Goal: Connect with others: Connect with others

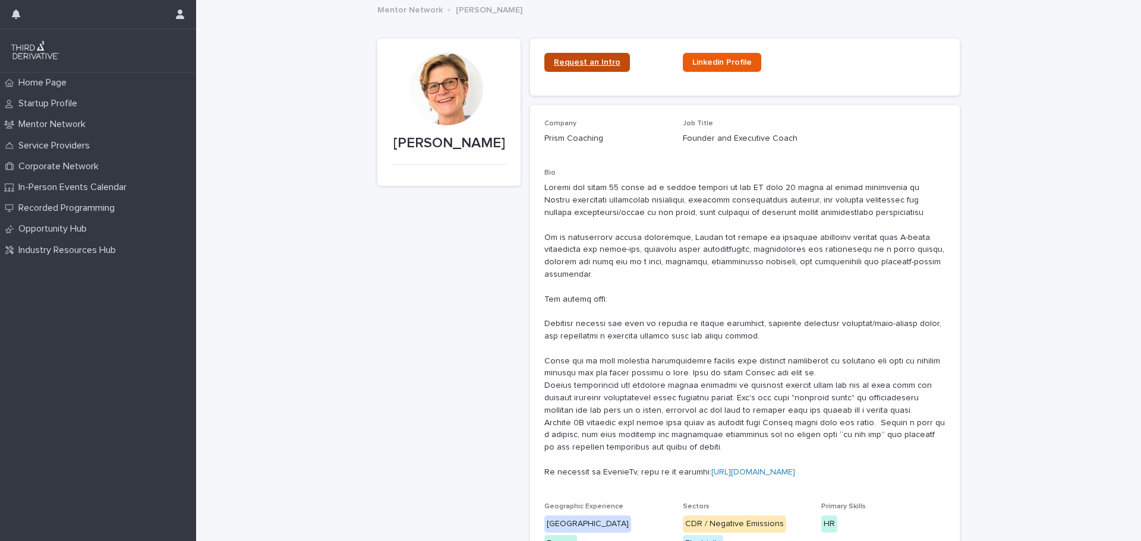
click at [577, 65] on span "Request an Intro" at bounding box center [587, 62] width 67 height 8
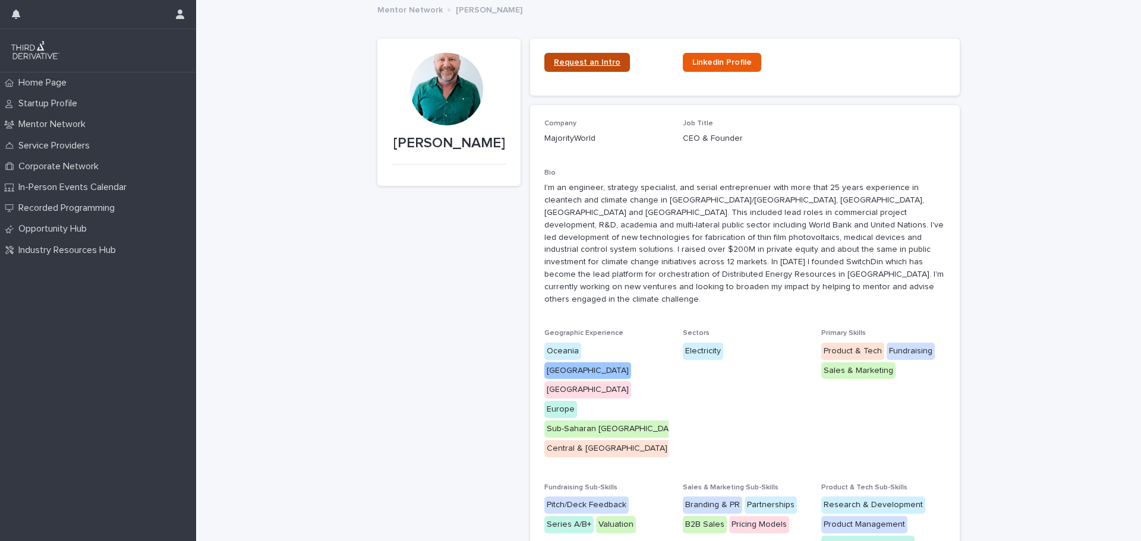
click at [580, 64] on span "Request an Intro" at bounding box center [587, 62] width 67 height 8
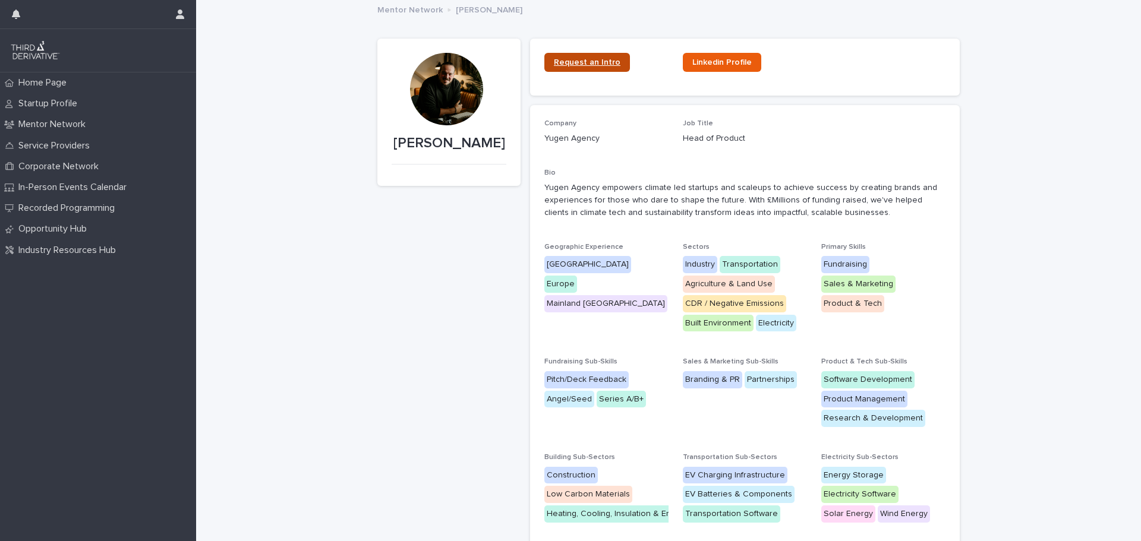
click at [586, 71] on link "Request an Intro" at bounding box center [587, 62] width 86 height 19
